Goal: Transaction & Acquisition: Download file/media

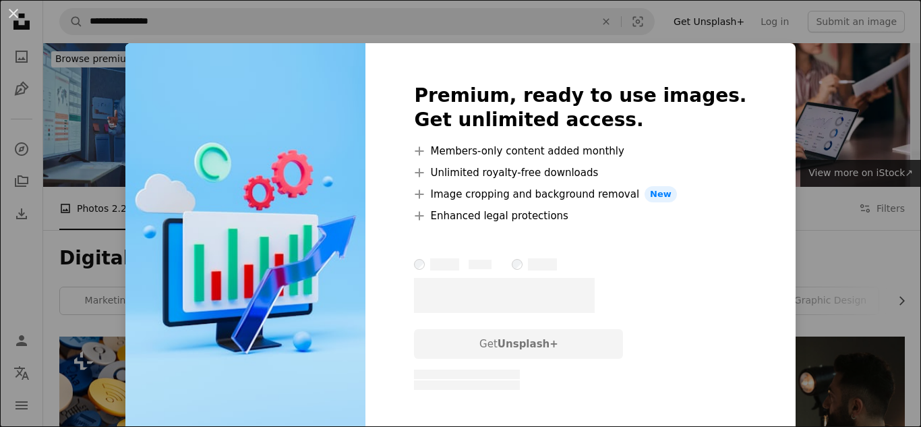
scroll to position [797, 0]
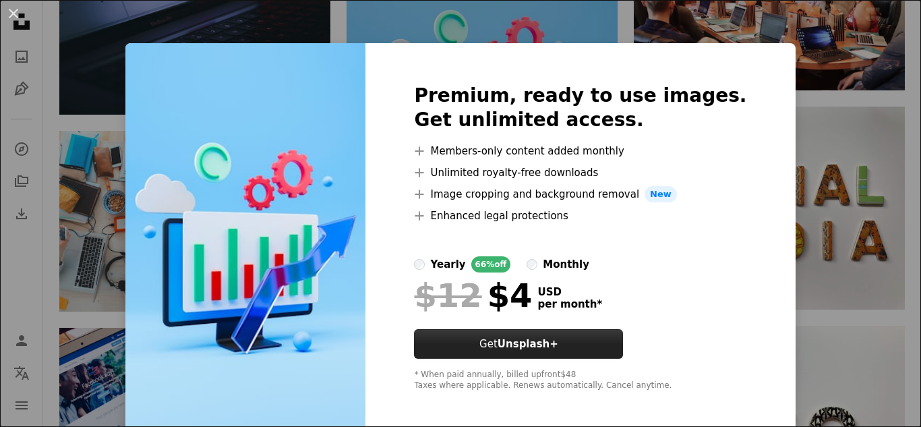
click at [530, 338] on strong "Unsplash+" at bounding box center [527, 344] width 61 height 12
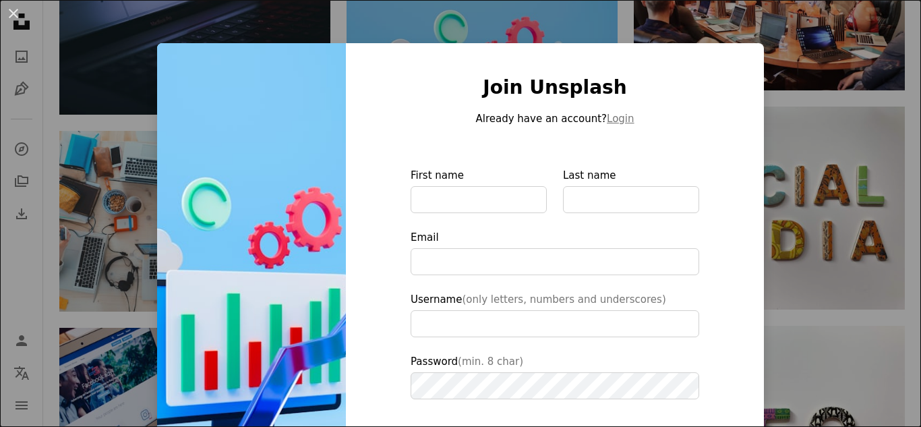
click at [891, 53] on div "An X shape Join Unsplash Already have an account? Login First name Last name Em…" at bounding box center [460, 213] width 921 height 427
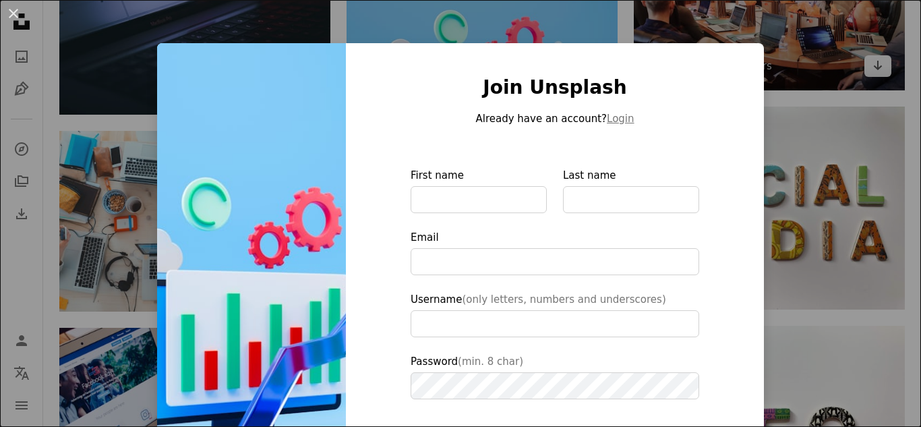
click at [891, 53] on img at bounding box center [769, 0] width 271 height 181
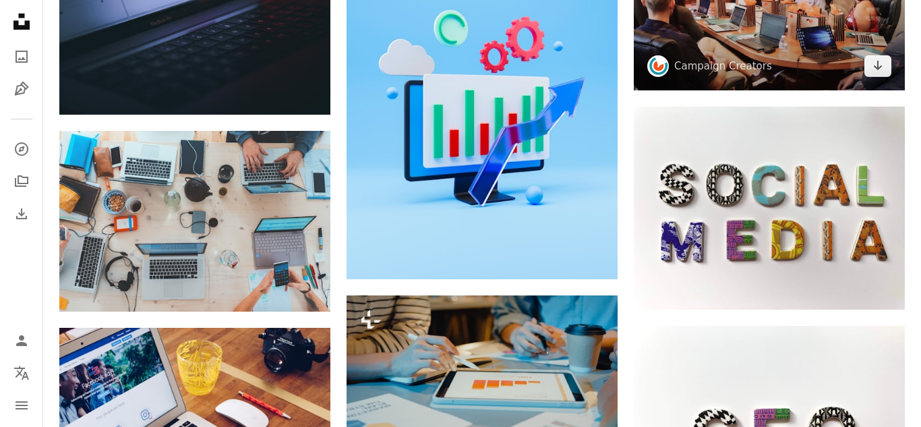
click at [891, 53] on img at bounding box center [769, 0] width 271 height 181
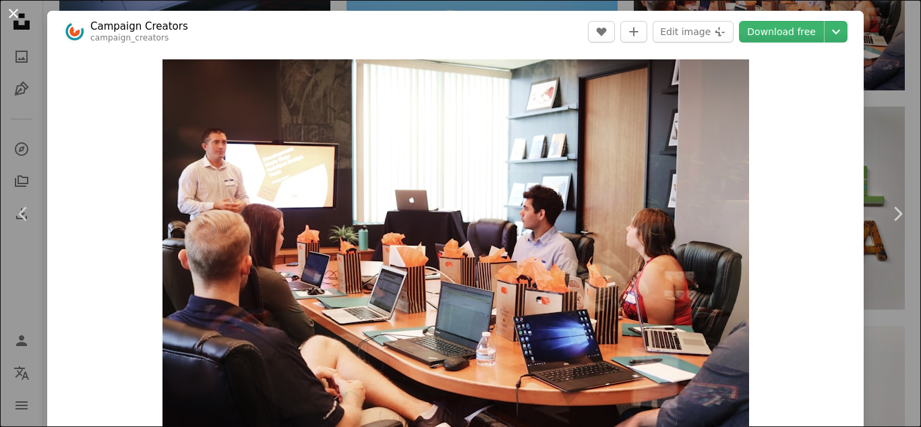
click at [10, 18] on button "An X shape" at bounding box center [13, 13] width 16 height 16
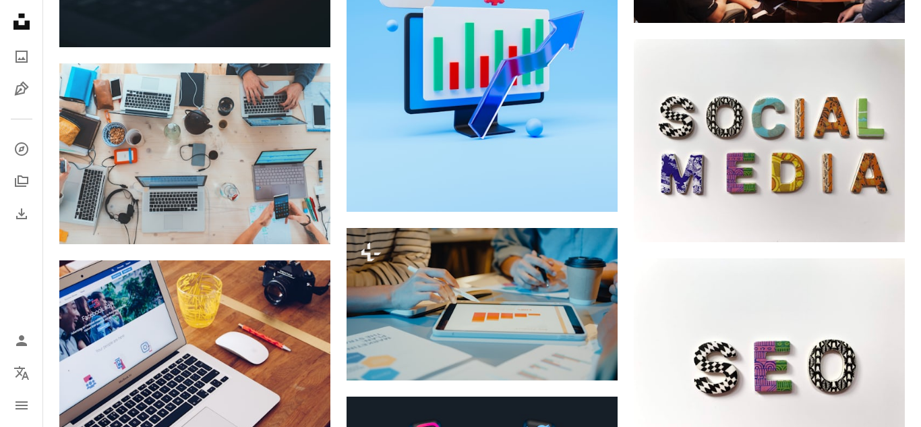
scroll to position [860, 0]
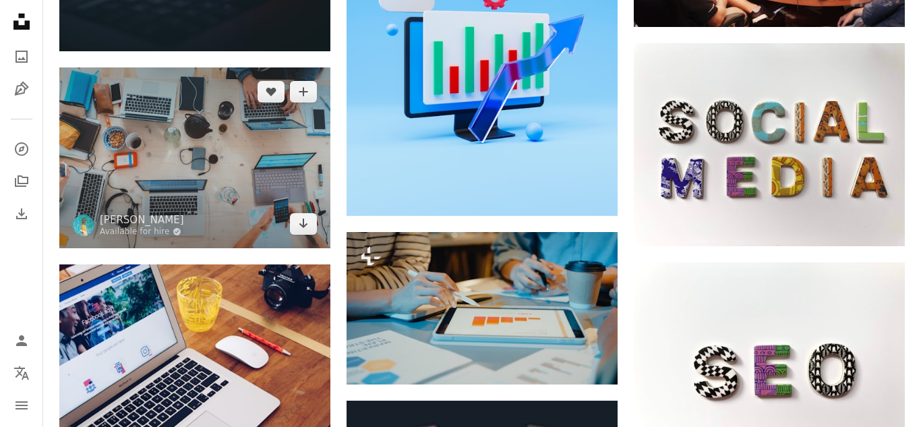
click at [254, 127] on img at bounding box center [194, 157] width 271 height 181
click at [303, 231] on link "Arrow pointing down" at bounding box center [303, 224] width 27 height 22
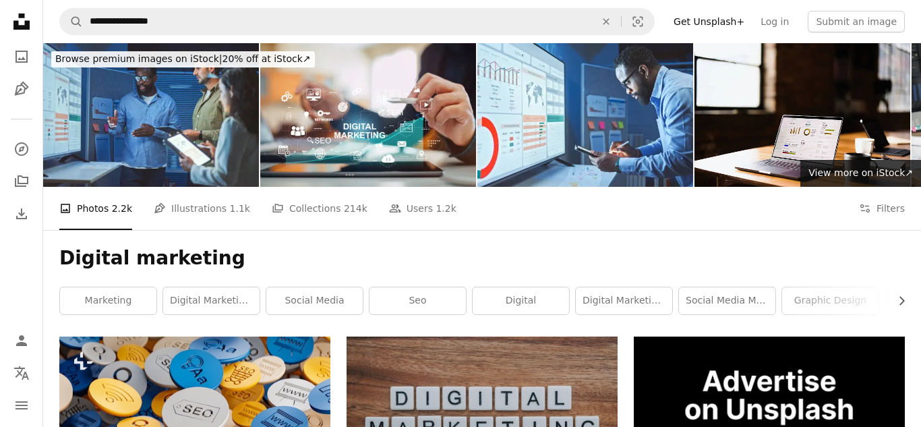
scroll to position [1786, 0]
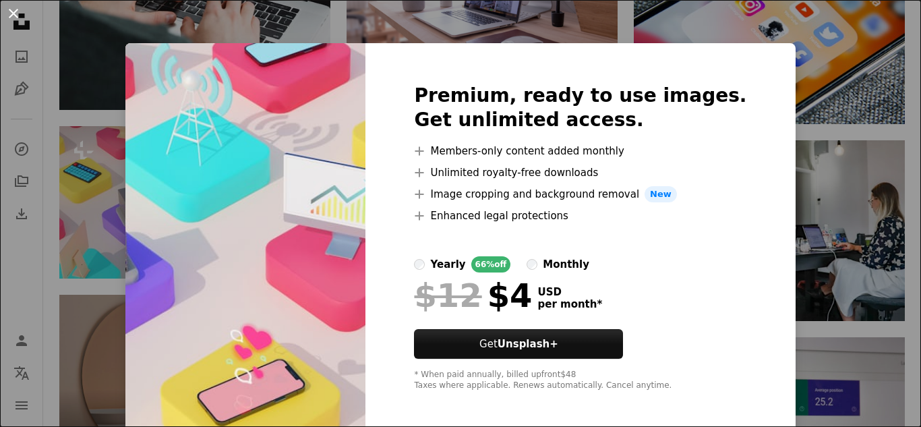
click at [14, 17] on button "An X shape" at bounding box center [13, 13] width 16 height 16
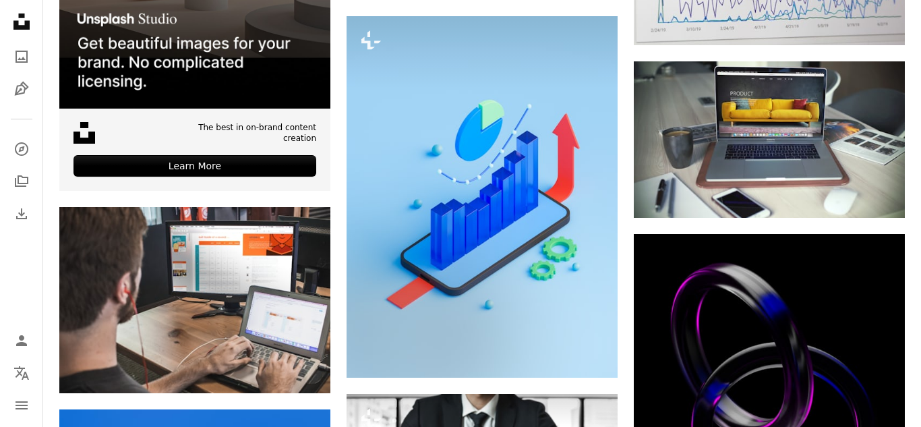
scroll to position [2245, 0]
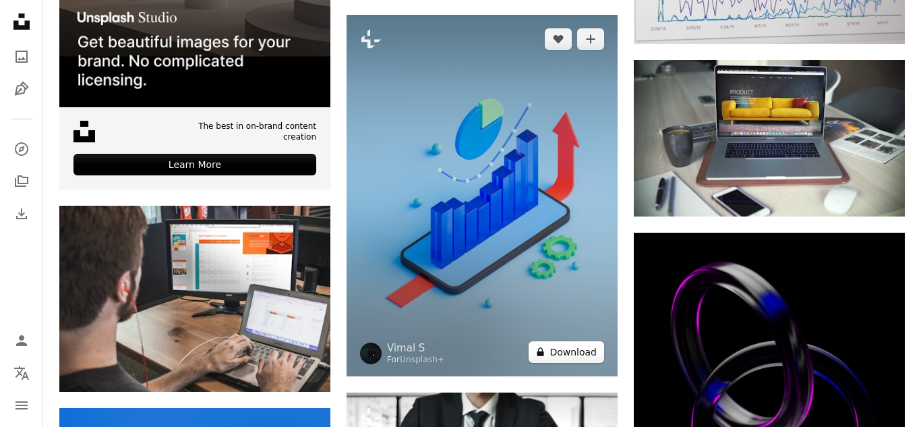
click at [599, 349] on button "A lock Download" at bounding box center [567, 352] width 76 height 22
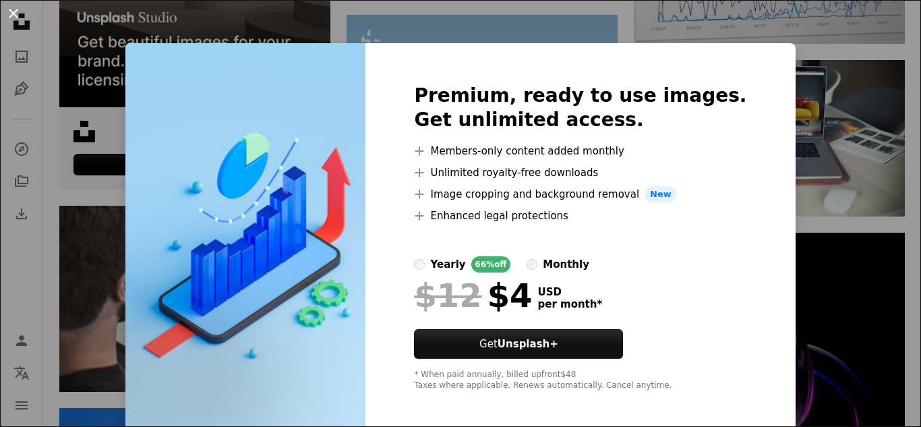
click at [6, 12] on button "An X shape" at bounding box center [13, 13] width 16 height 16
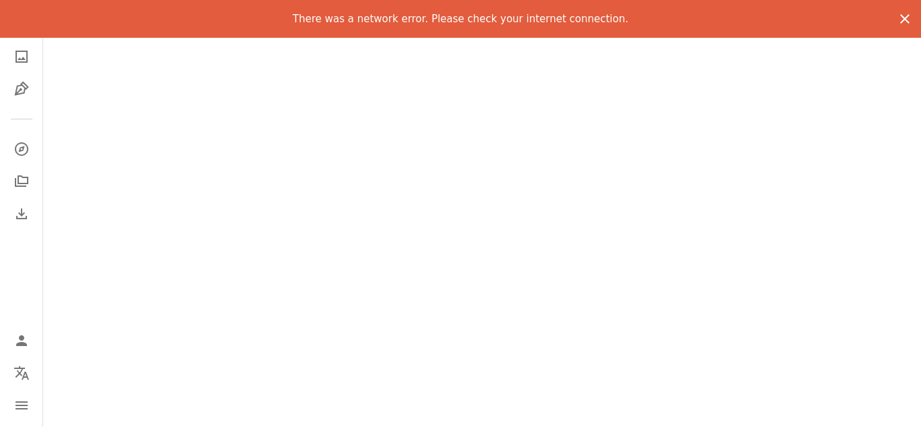
scroll to position [3763, 0]
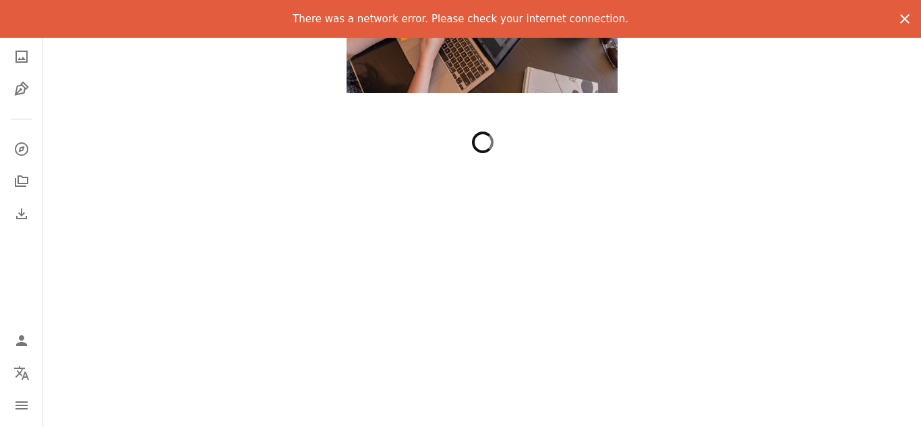
click at [910, 21] on icon "An X shape" at bounding box center [905, 19] width 16 height 16
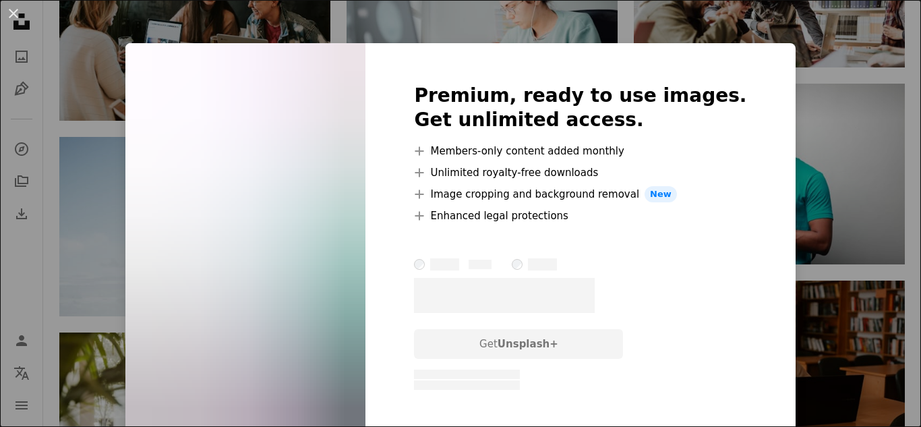
scroll to position [1213, 0]
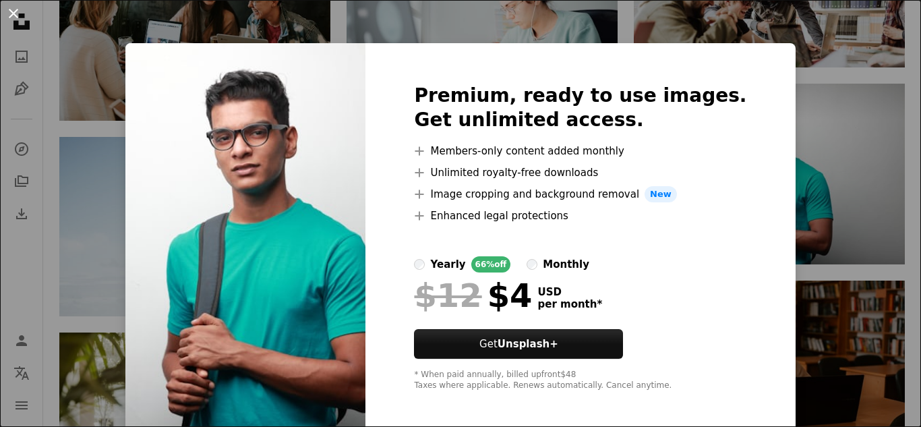
click at [8, 11] on button "An X shape" at bounding box center [13, 13] width 16 height 16
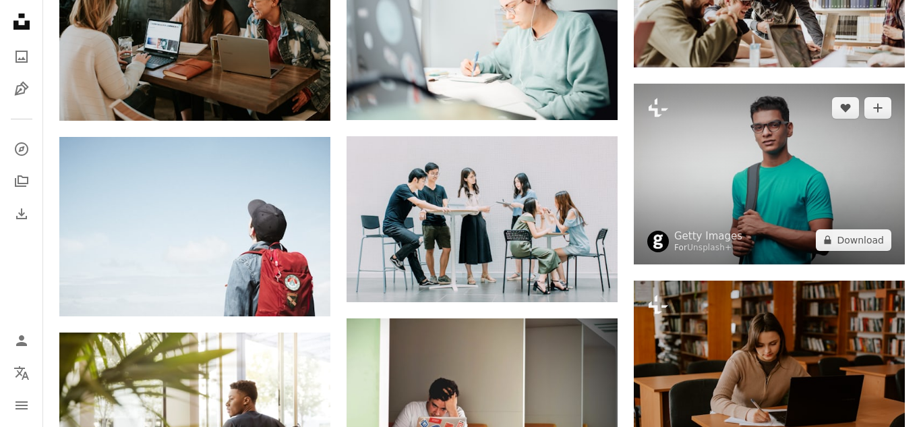
click at [658, 149] on img at bounding box center [769, 174] width 271 height 181
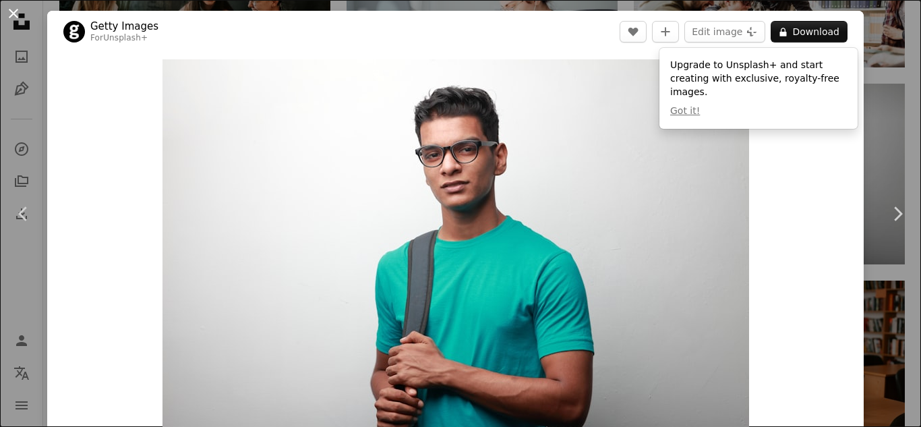
click at [8, 14] on button "An X shape" at bounding box center [13, 13] width 16 height 16
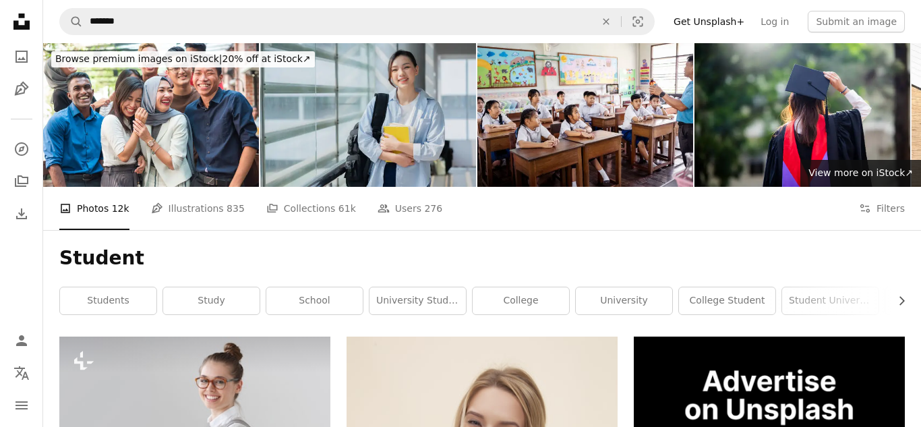
click at [365, 109] on img at bounding box center [368, 115] width 216 height 144
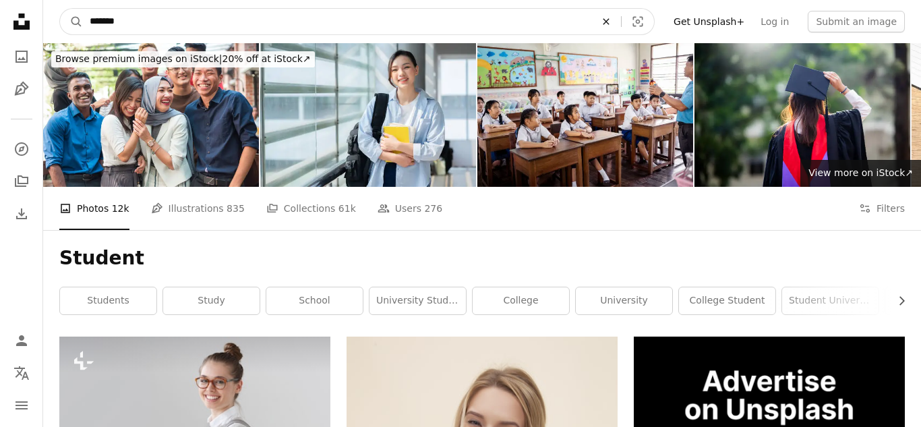
click at [621, 24] on icon "An X shape" at bounding box center [606, 21] width 30 height 11
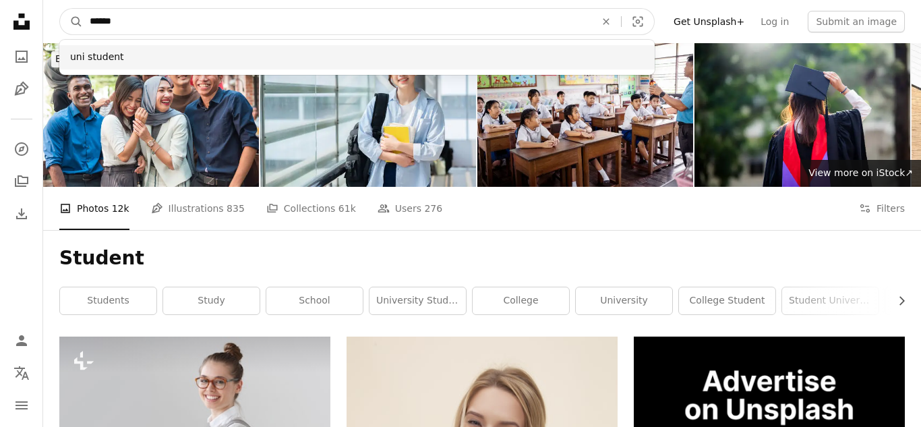
type input "******"
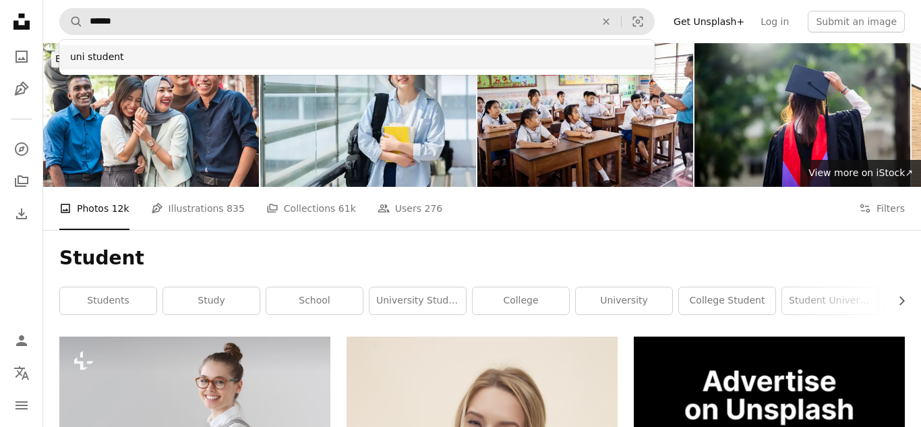
click at [102, 57] on div "uni student" at bounding box center [356, 57] width 595 height 24
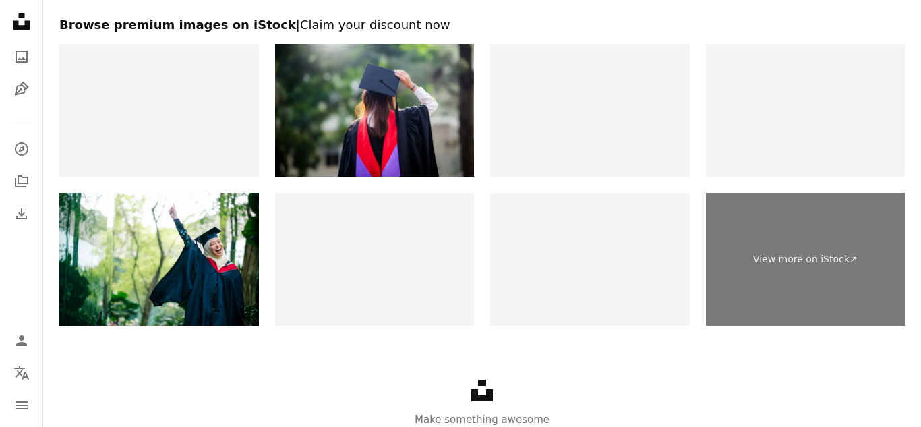
scroll to position [2312, 0]
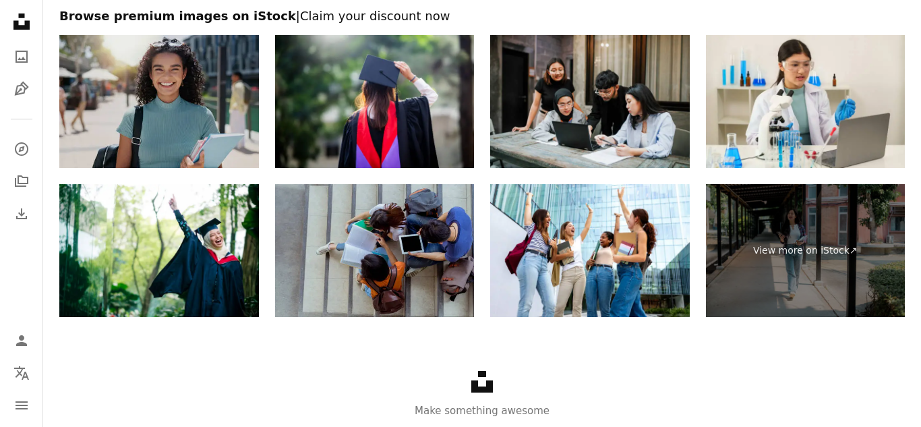
click at [183, 99] on img at bounding box center [159, 101] width 200 height 133
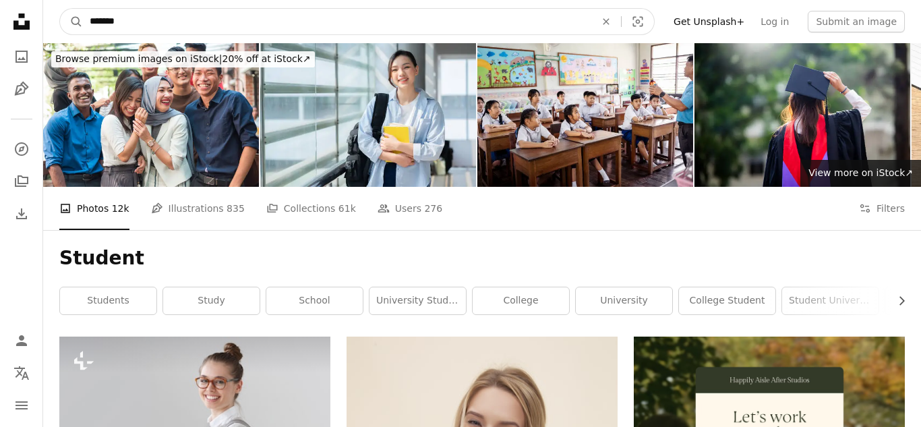
click at [239, 26] on input "*******" at bounding box center [337, 22] width 508 height 26
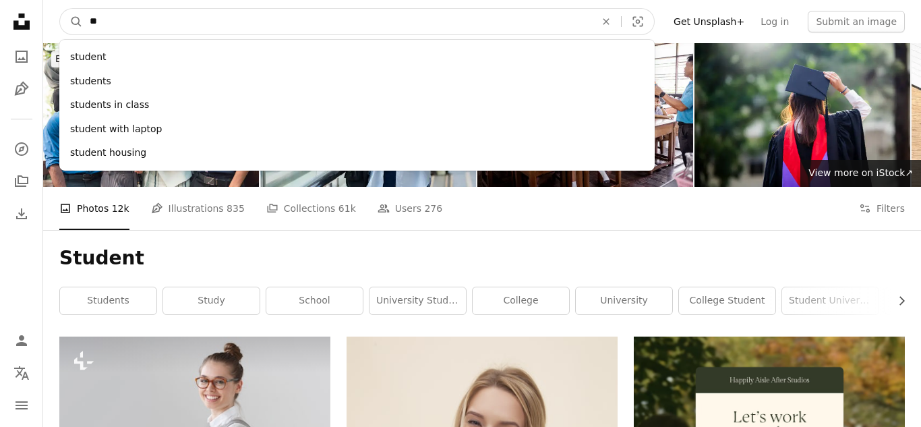
type input "*"
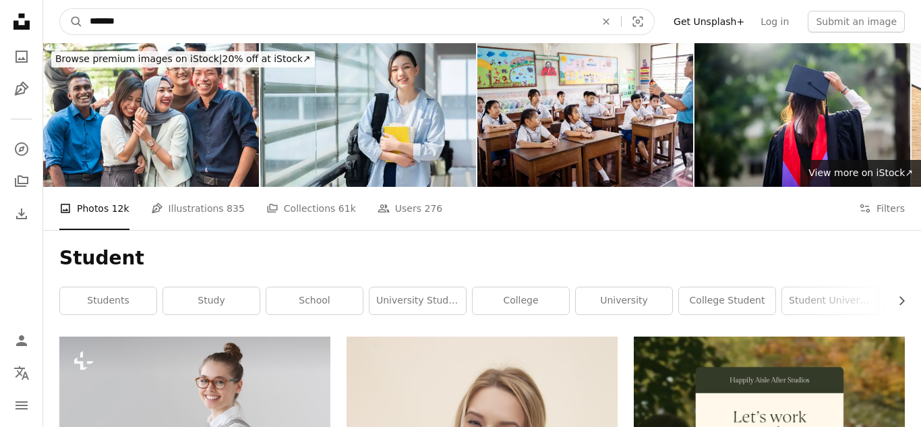
type input "*******"
click at [60, 9] on button "A magnifying glass" at bounding box center [71, 22] width 23 height 26
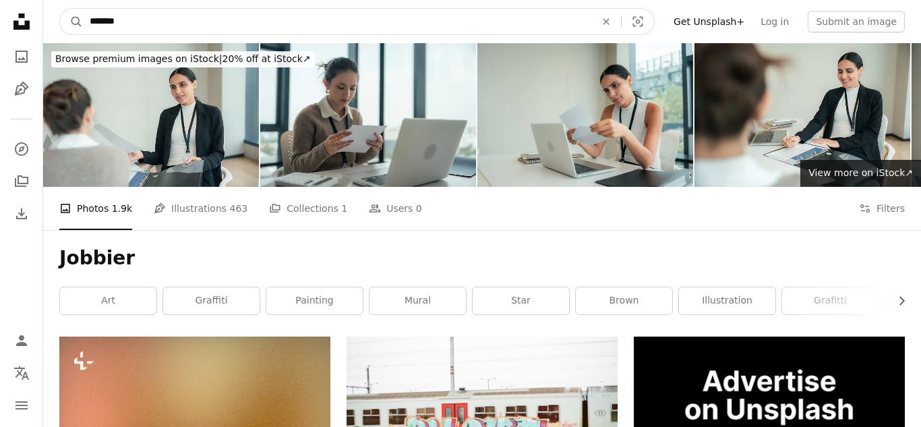
click at [110, 26] on input "*******" at bounding box center [337, 22] width 508 height 26
type input "*******"
click at [60, 9] on button "A magnifying glass" at bounding box center [71, 22] width 23 height 26
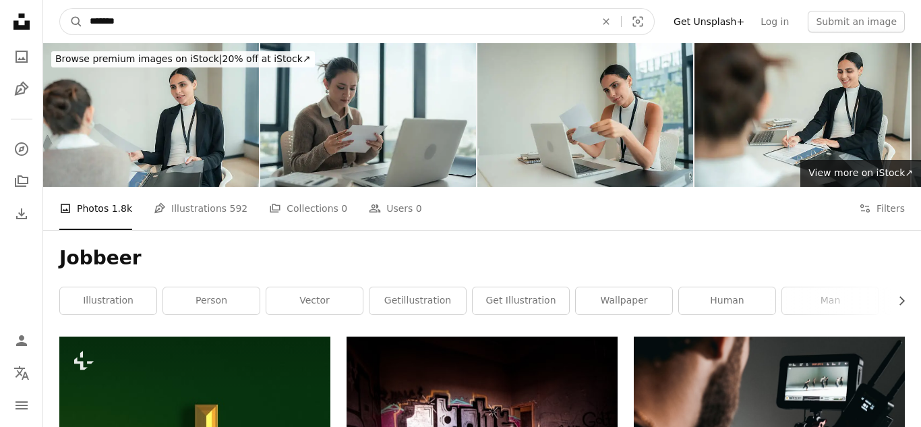
click at [117, 21] on input "*******" at bounding box center [337, 22] width 508 height 26
type input "******"
click at [60, 9] on button "A magnifying glass" at bounding box center [71, 22] width 23 height 26
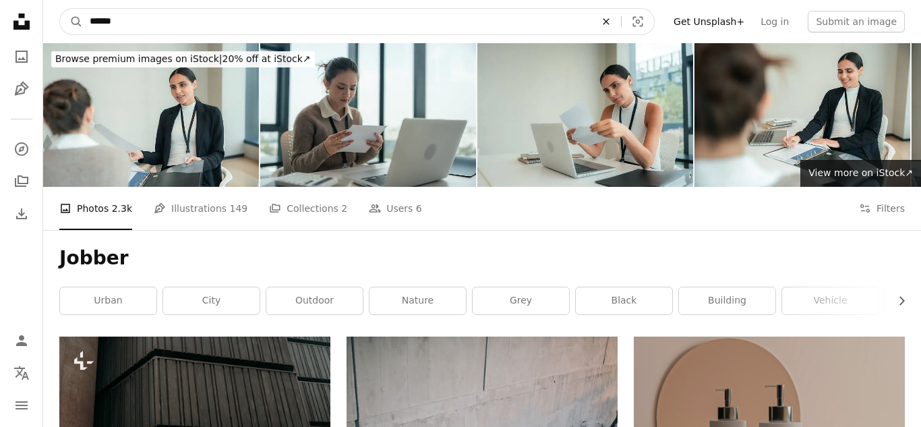
click at [621, 19] on icon "An X shape" at bounding box center [606, 21] width 30 height 11
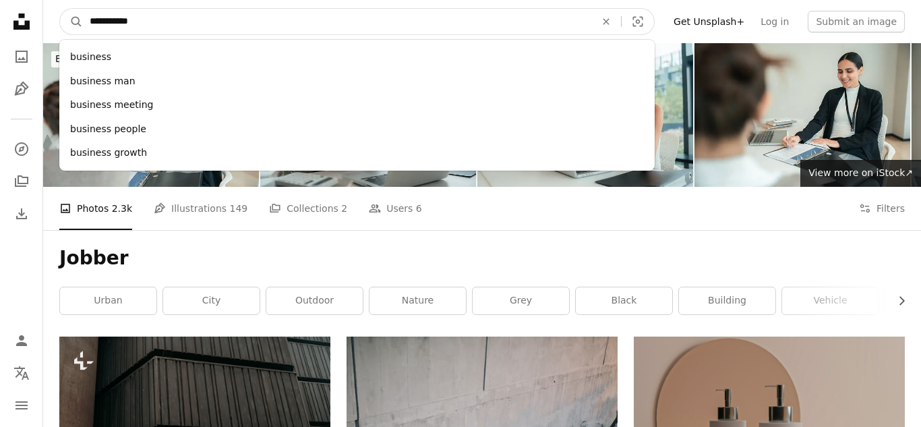
type input "**********"
click at [60, 9] on button "A magnifying glass" at bounding box center [71, 22] width 23 height 26
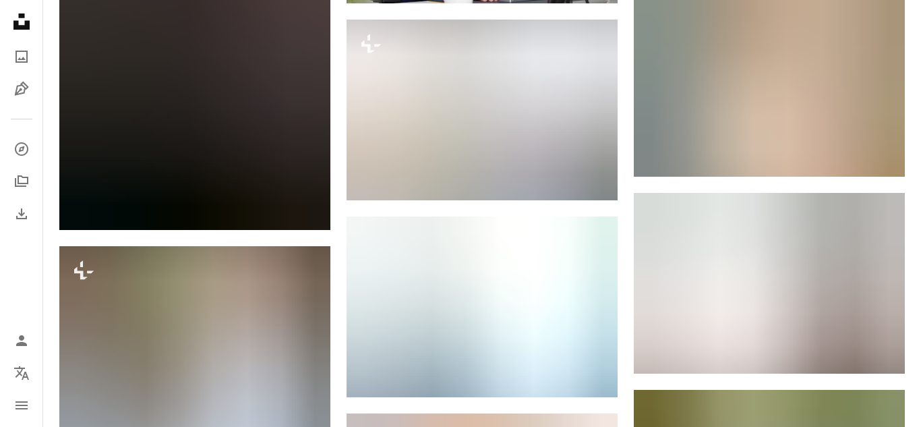
scroll to position [706, 0]
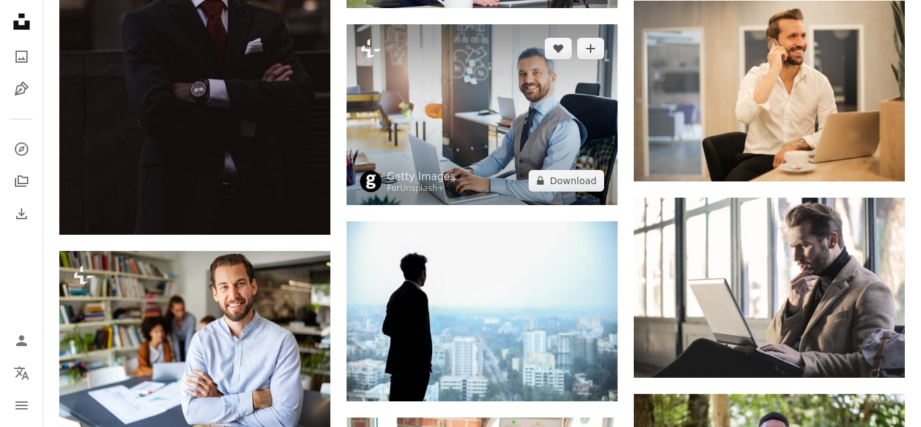
click at [524, 129] on img at bounding box center [481, 114] width 271 height 181
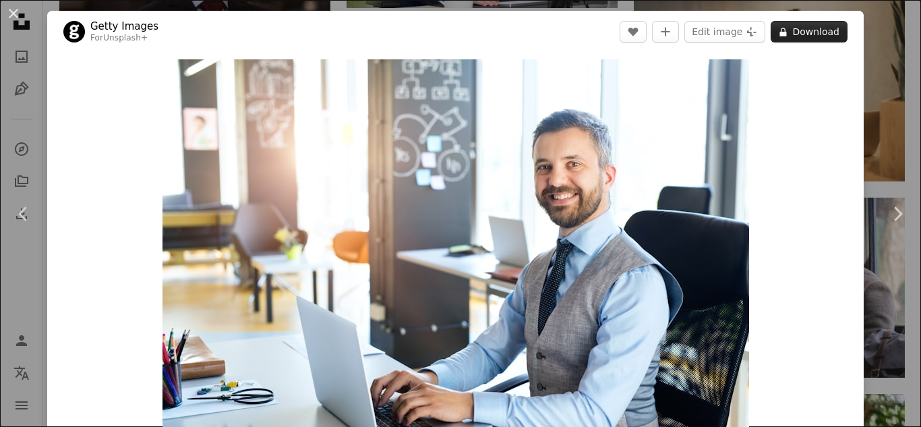
click at [828, 32] on button "A lock Download" at bounding box center [809, 32] width 77 height 22
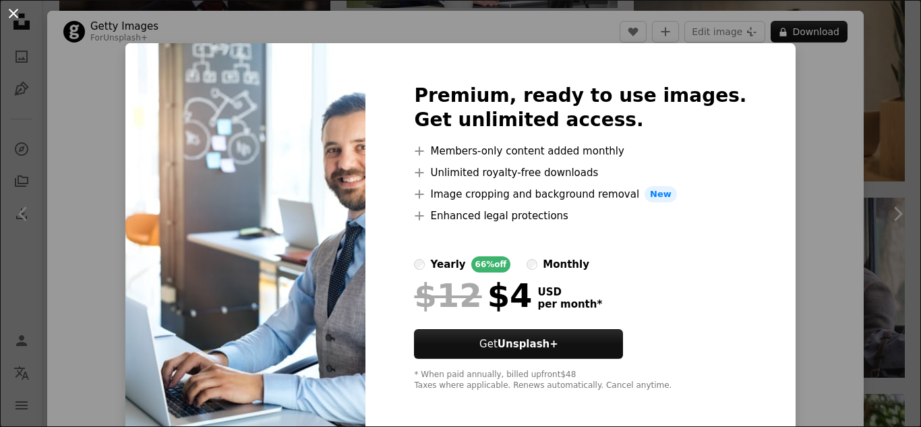
click at [10, 10] on button "An X shape" at bounding box center [13, 13] width 16 height 16
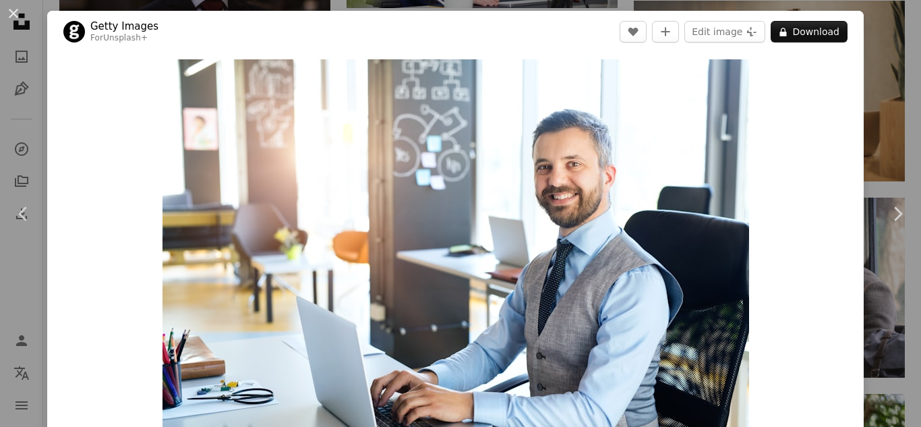
click at [10, 10] on button "An X shape" at bounding box center [13, 13] width 16 height 16
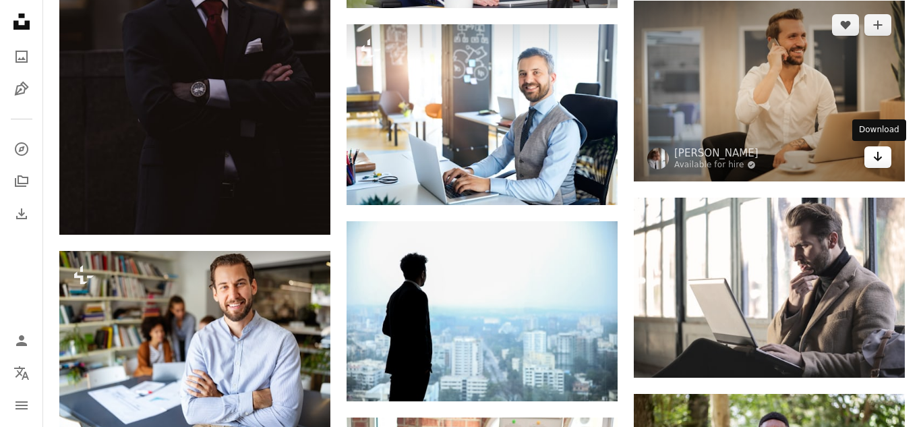
click at [882, 158] on icon "Arrow pointing down" at bounding box center [877, 156] width 11 height 16
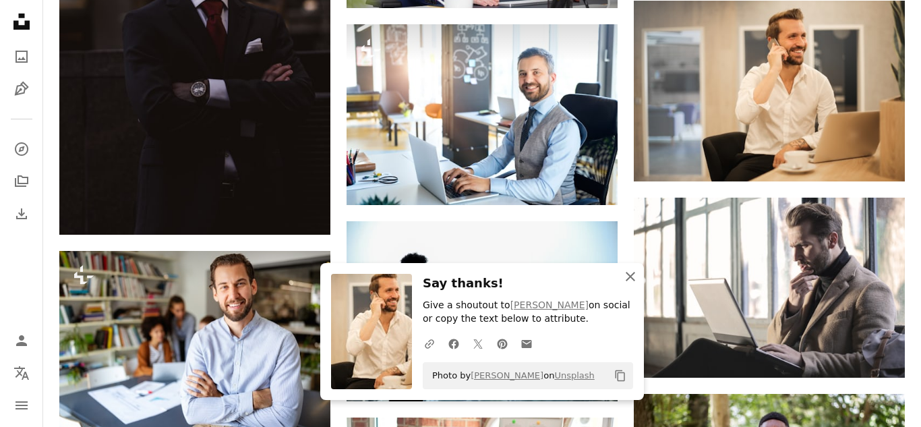
click at [636, 272] on icon "An X shape" at bounding box center [630, 276] width 16 height 16
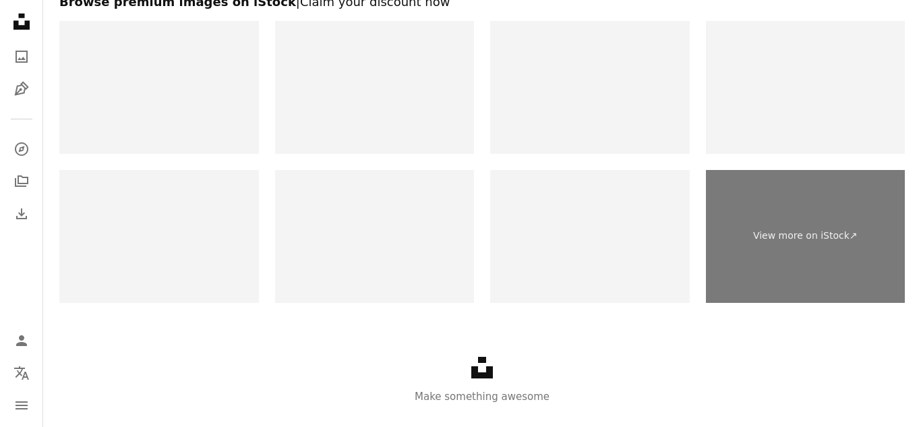
scroll to position [2589, 0]
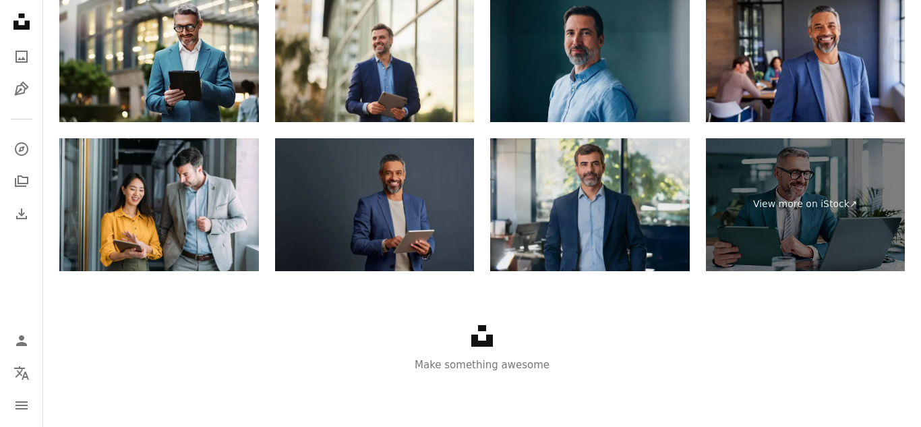
click at [656, 224] on img at bounding box center [590, 204] width 200 height 133
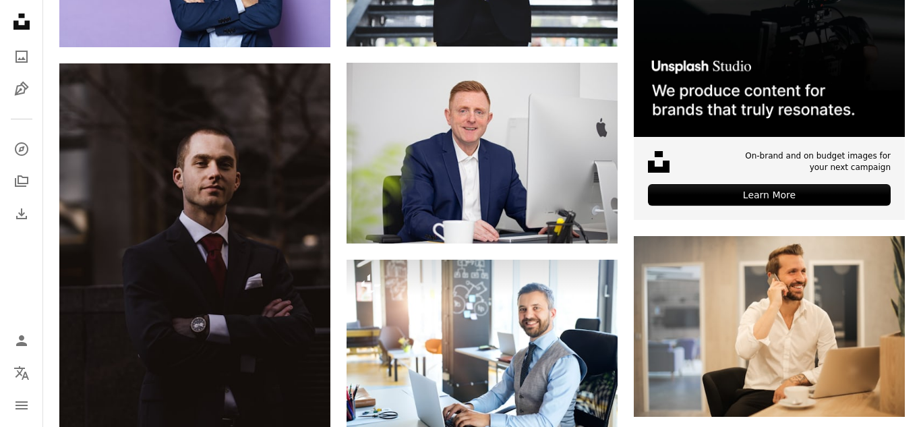
scroll to position [480, 0]
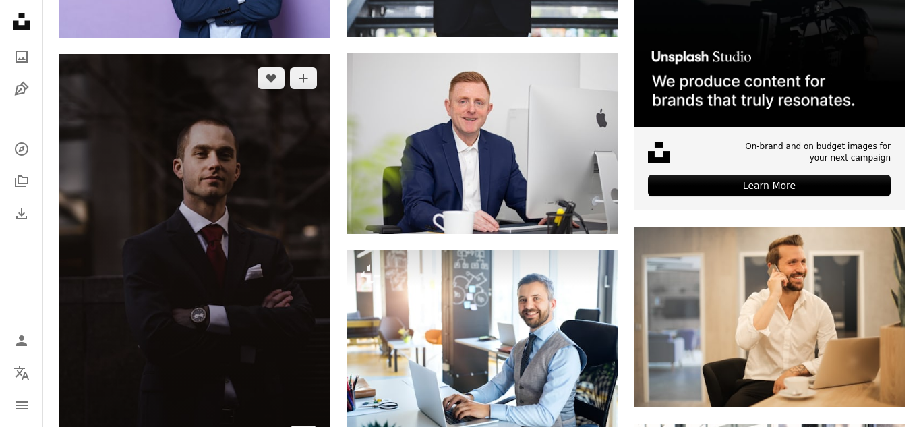
click at [199, 326] on img at bounding box center [194, 257] width 271 height 406
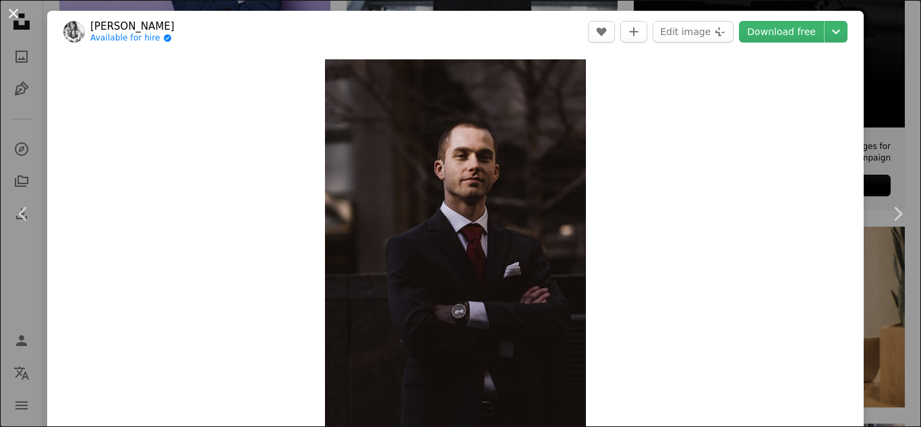
click at [13, 11] on button "An X shape" at bounding box center [13, 13] width 16 height 16
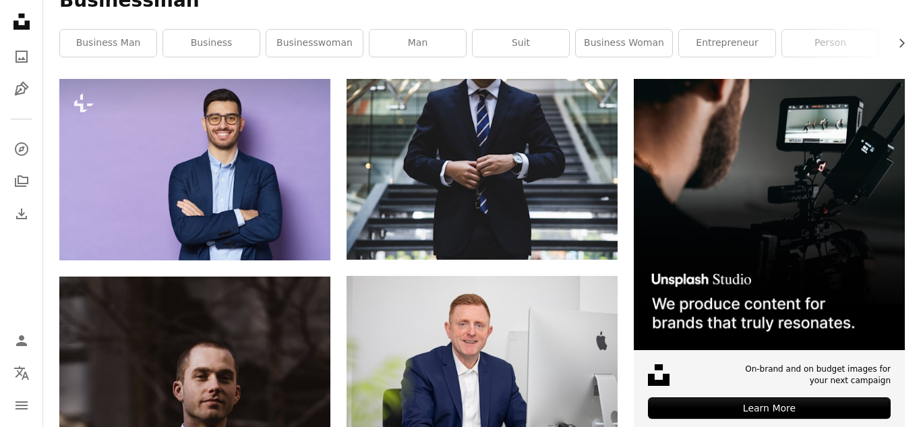
scroll to position [253, 0]
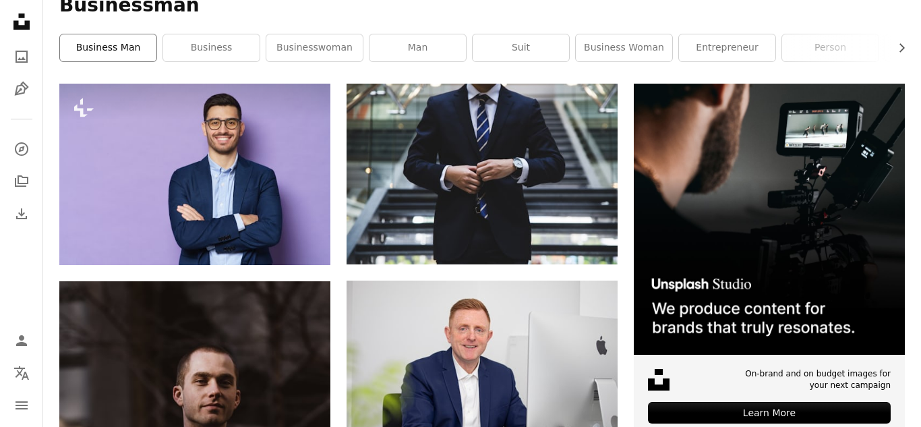
click at [80, 42] on link "business man" at bounding box center [108, 47] width 96 height 27
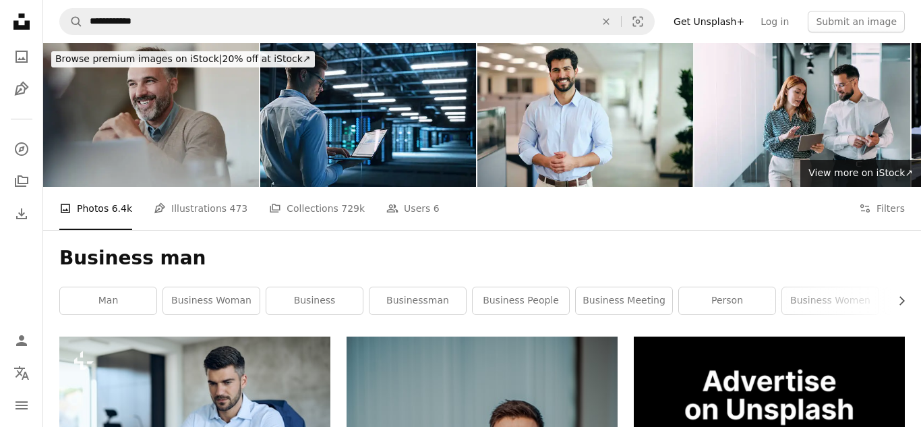
click at [140, 122] on img at bounding box center [151, 115] width 216 height 144
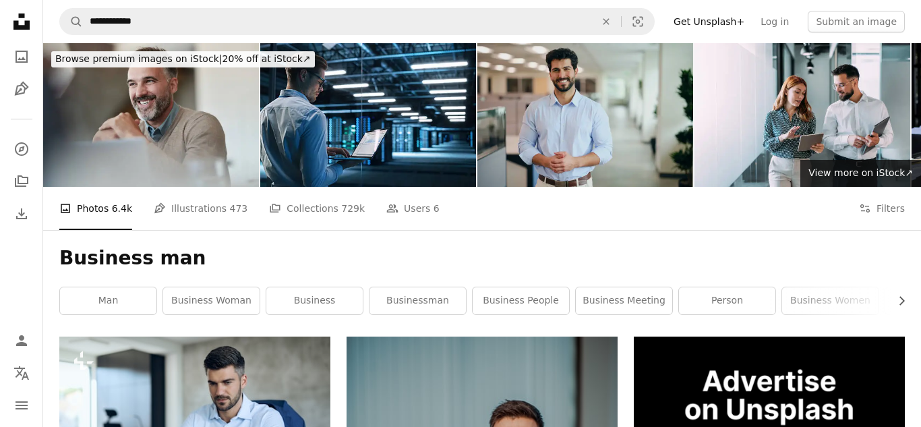
click at [537, 141] on img at bounding box center [585, 115] width 216 height 144
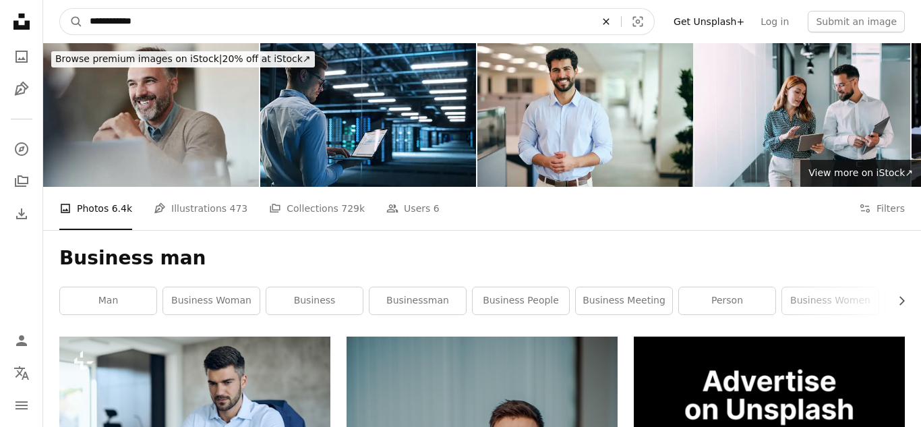
click at [620, 25] on icon "An X shape" at bounding box center [606, 21] width 30 height 11
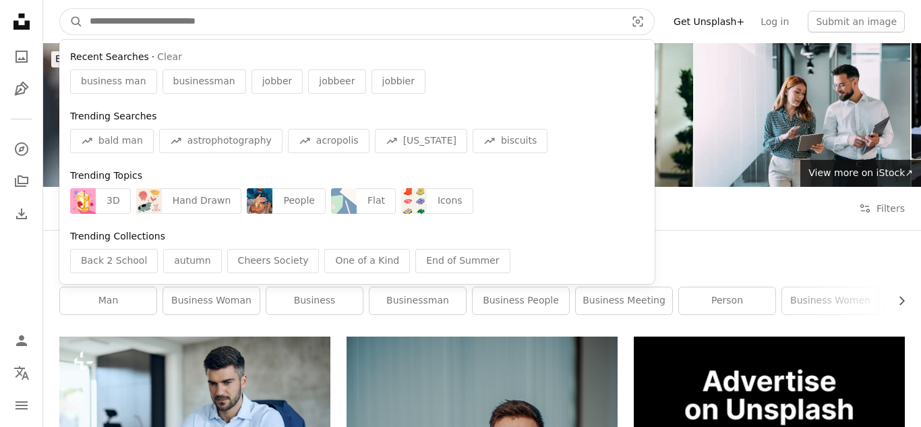
type input "*"
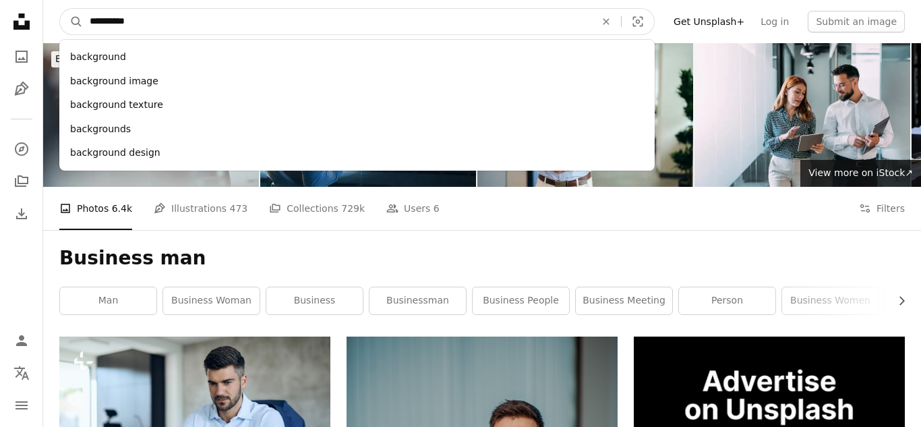
type input "**********"
click at [60, 9] on button "A magnifying glass" at bounding box center [71, 22] width 23 height 26
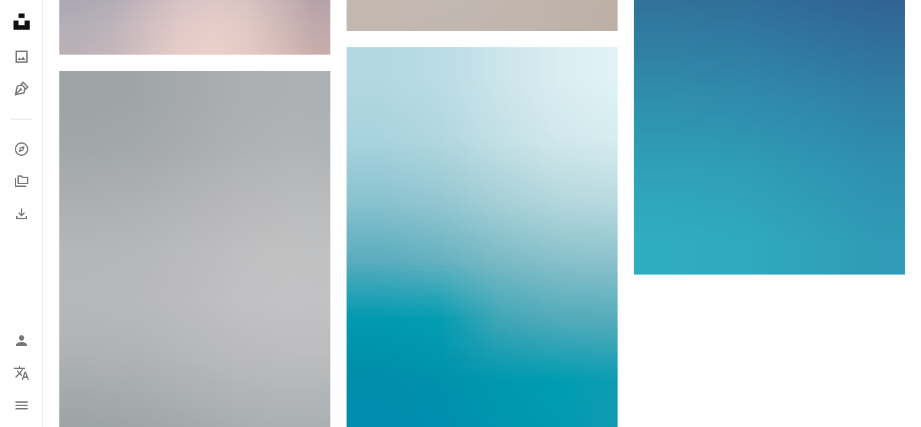
scroll to position [2087, 0]
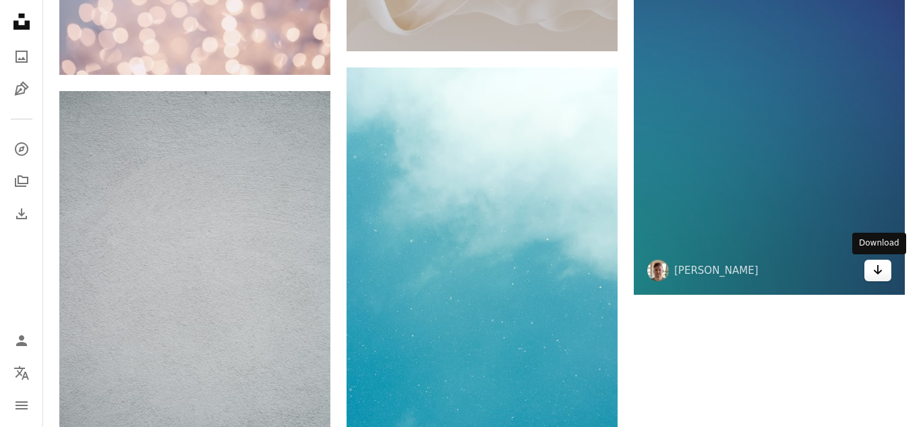
click at [878, 272] on icon "Download" at bounding box center [878, 269] width 9 height 9
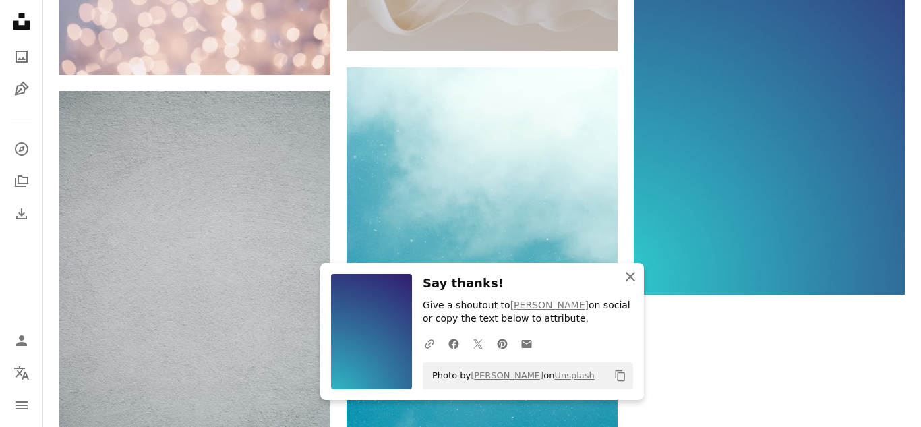
click at [629, 273] on icon "An X shape" at bounding box center [630, 276] width 16 height 16
